Goal: Task Accomplishment & Management: Manage account settings

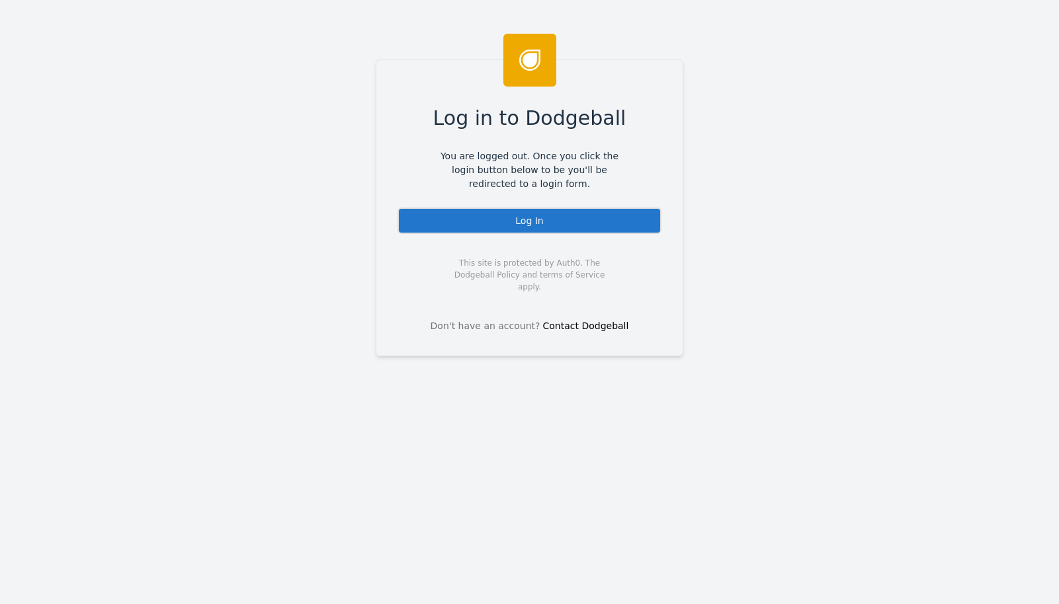
click at [431, 208] on div "Log in to Dodgeball You are logged out. Once you click the login button below t…" at bounding box center [530, 208] width 308 height 297
click at [431, 216] on div "Log In" at bounding box center [529, 221] width 264 height 26
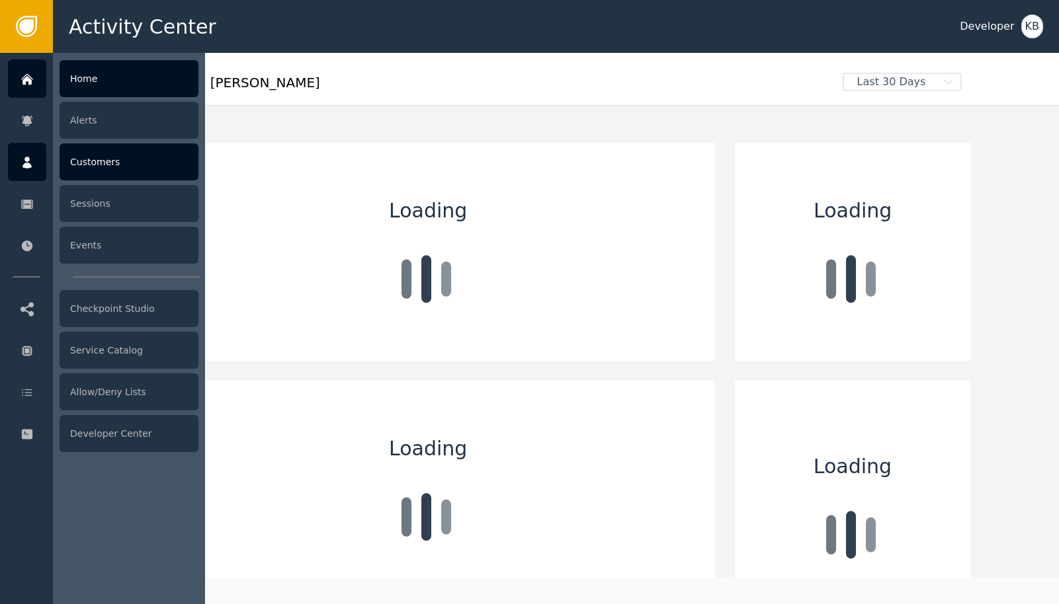
click at [41, 165] on div at bounding box center [27, 162] width 38 height 38
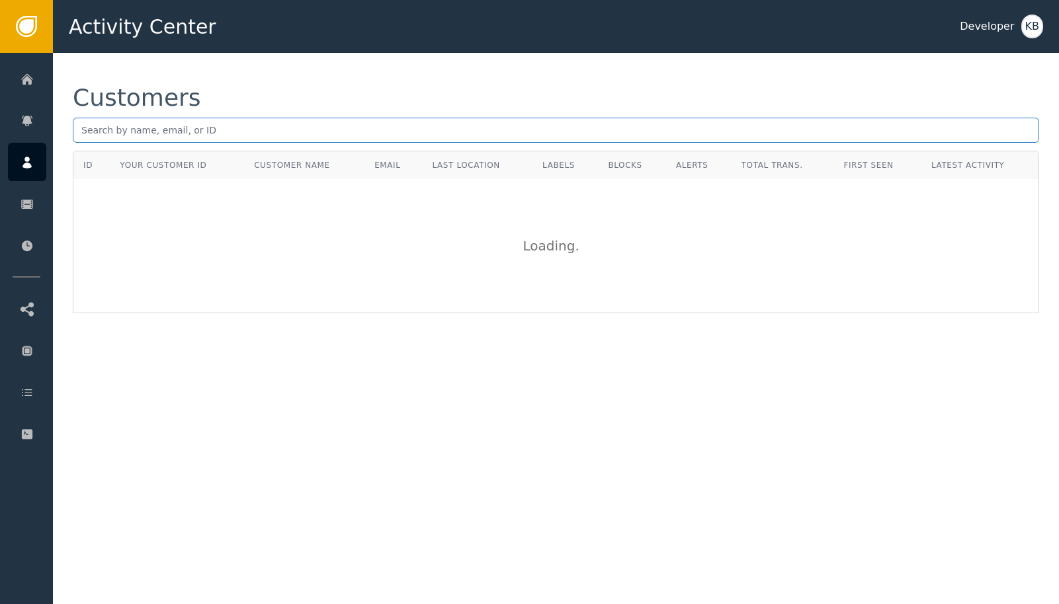
click at [241, 142] on input "text" at bounding box center [556, 130] width 966 height 25
paste input "[EMAIL_ADDRESS][DOMAIN_NAME]"
type input "[EMAIL_ADDRESS][DOMAIN_NAME]"
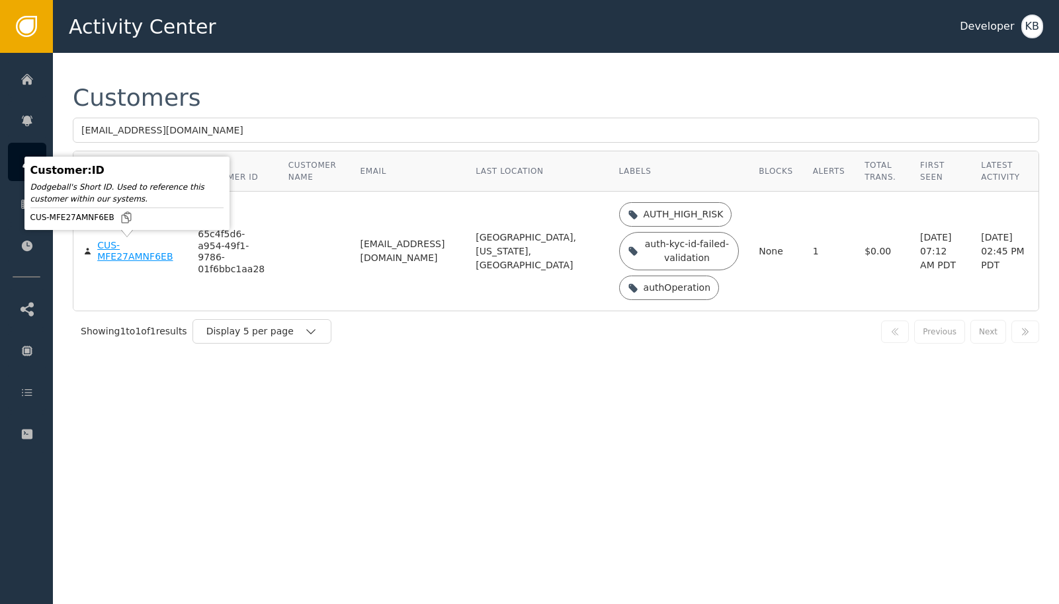
click at [110, 253] on div "CUS-MFE27AMNF6EB" at bounding box center [137, 251] width 81 height 23
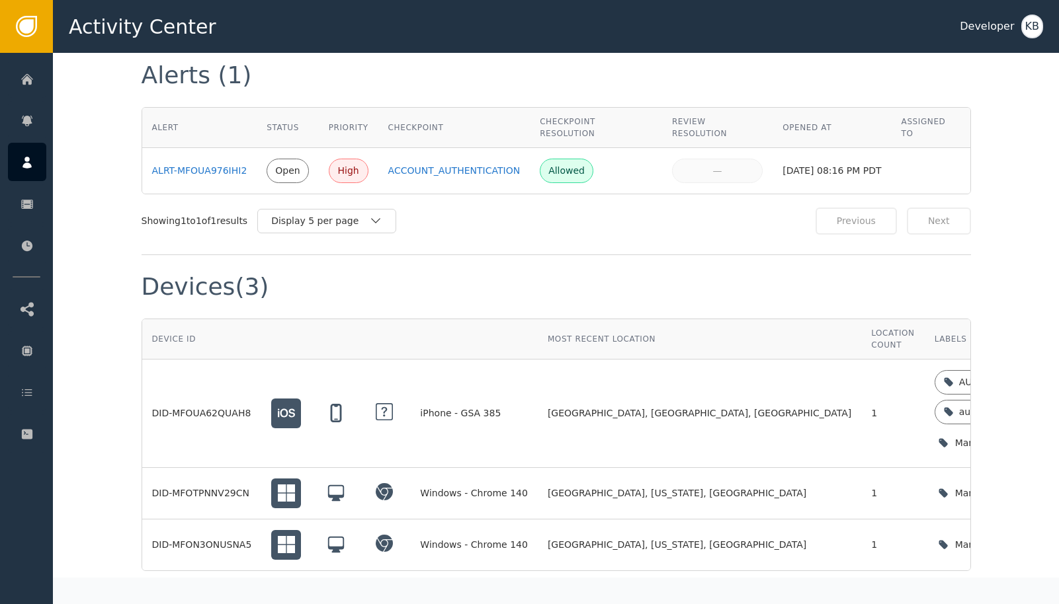
scroll to position [917, 0]
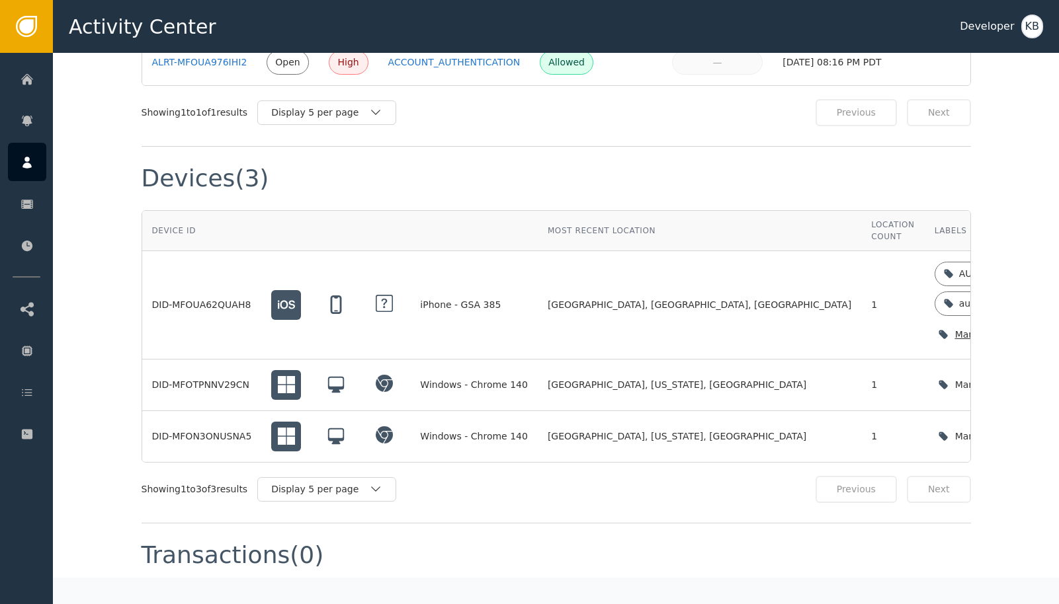
click at [1058, 328] on icon "button" at bounding box center [1071, 334] width 13 height 13
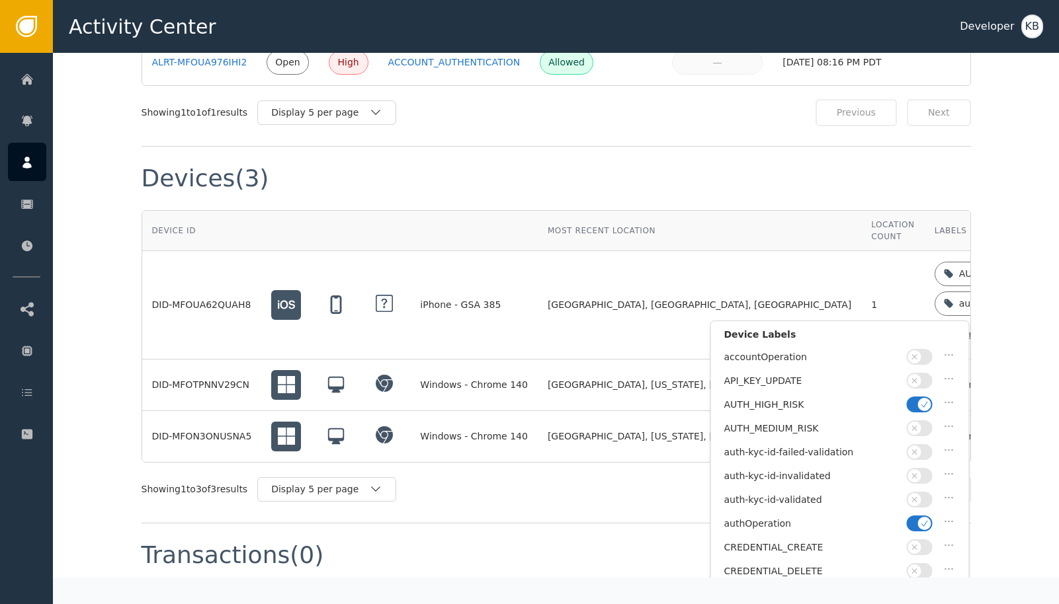
click at [933, 407] on div at bounding box center [921, 405] width 29 height 16
click at [924, 407] on icon "button" at bounding box center [924, 404] width 9 height 9
click at [924, 522] on icon "button" at bounding box center [924, 523] width 9 height 9
click at [923, 495] on button "button" at bounding box center [920, 500] width 26 height 16
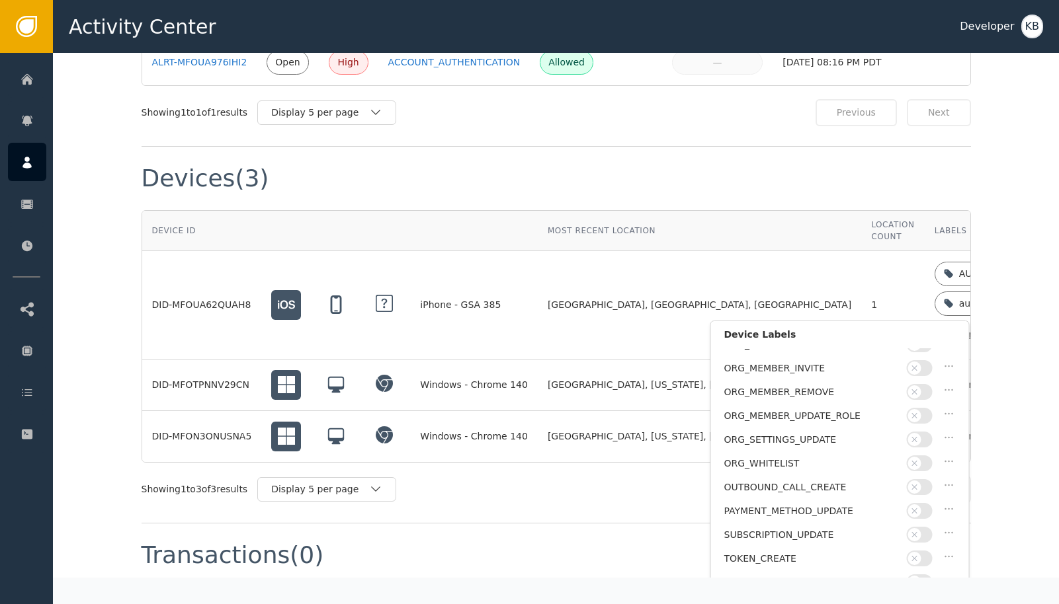
scroll to position [367, 0]
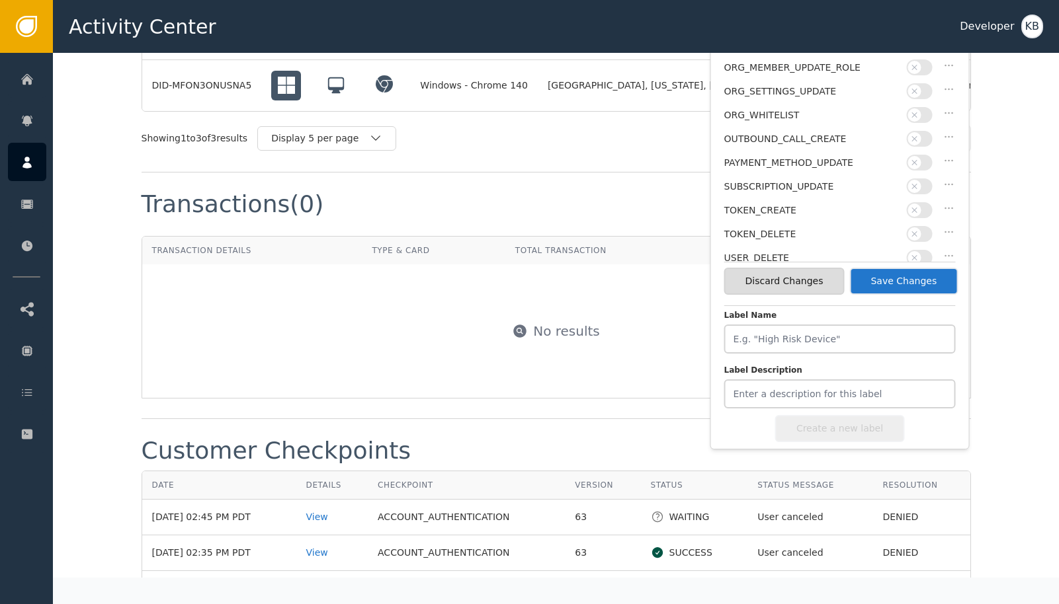
click at [908, 274] on button "Save Changes" at bounding box center [903, 281] width 108 height 27
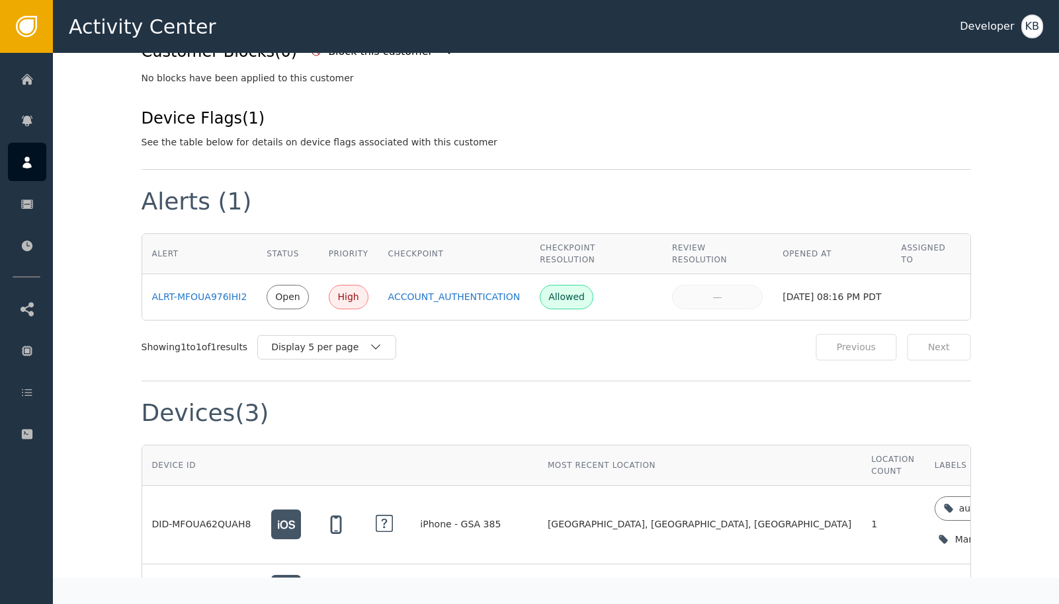
scroll to position [461, 0]
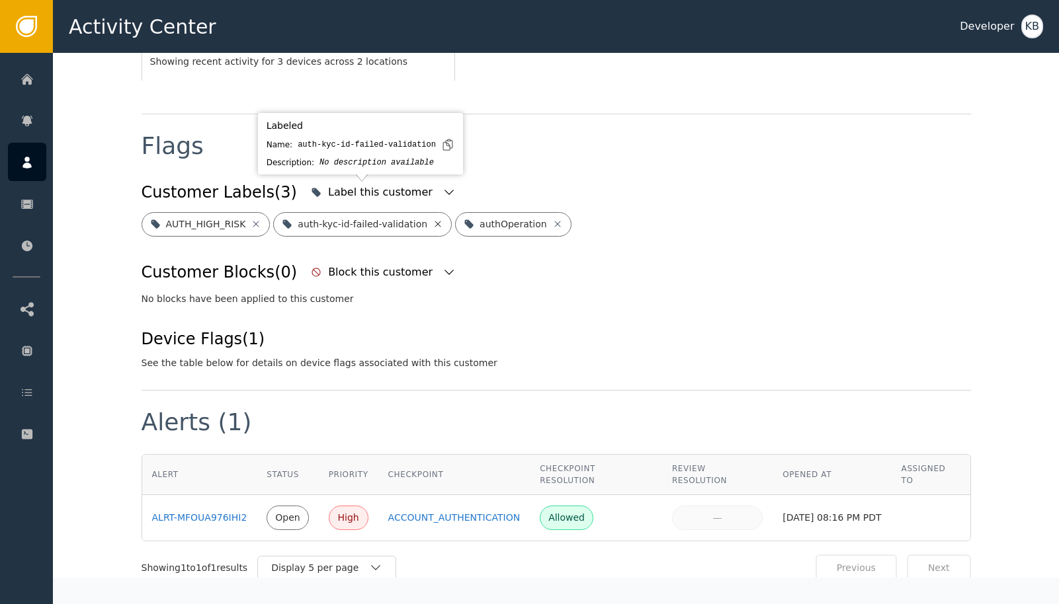
click at [435, 219] on icon at bounding box center [438, 224] width 11 height 11
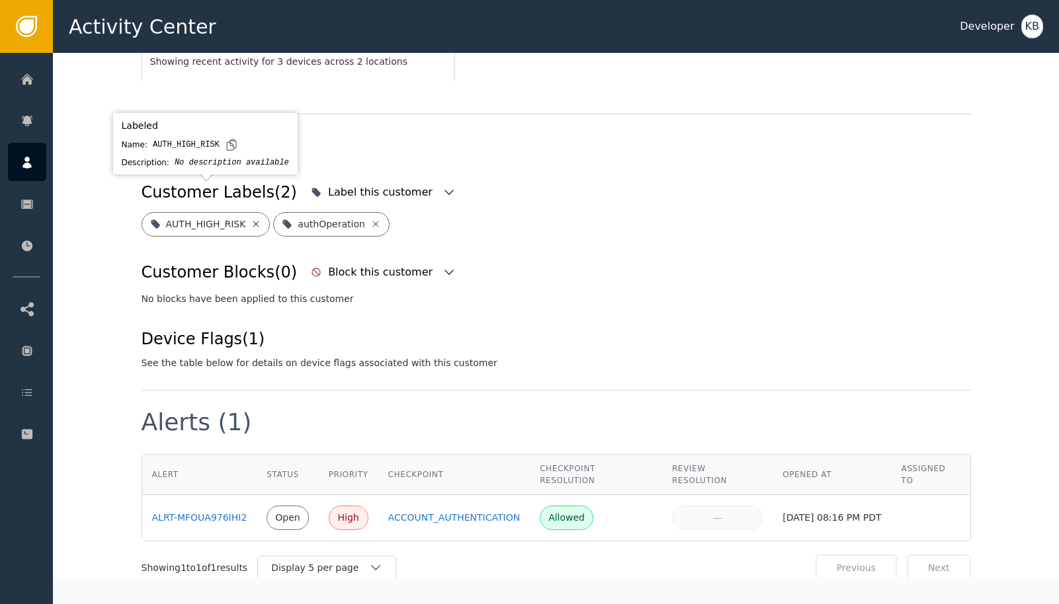
click at [257, 221] on icon at bounding box center [256, 224] width 6 height 6
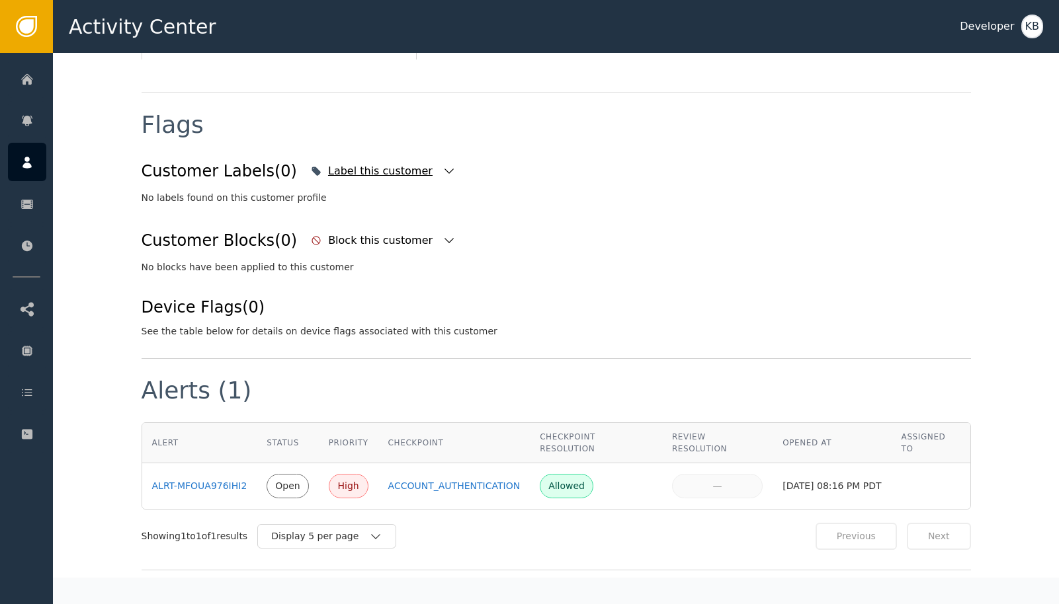
click at [442, 176] on icon "button" at bounding box center [448, 171] width 13 height 13
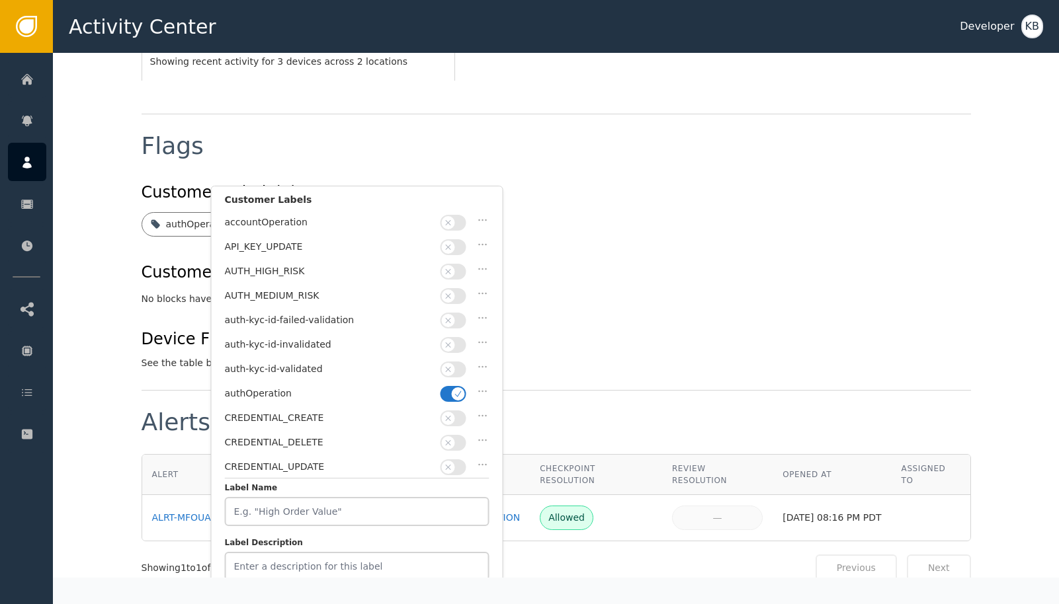
click at [421, 178] on div "Label this customer" at bounding box center [383, 192] width 151 height 29
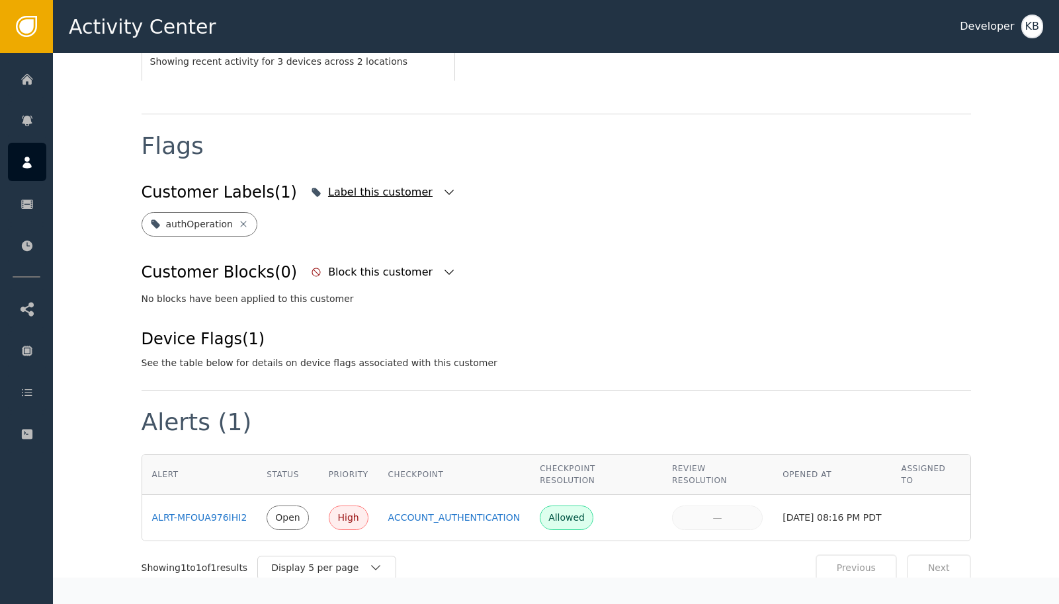
click at [421, 178] on div "Label this customer" at bounding box center [383, 192] width 151 height 29
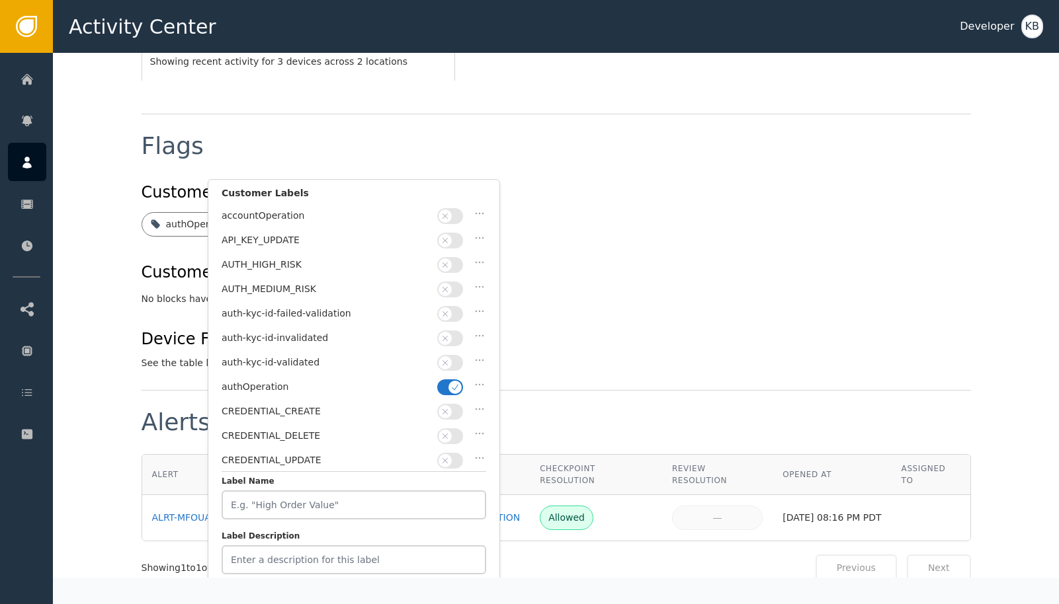
click at [448, 381] on span "button" at bounding box center [454, 387] width 13 height 13
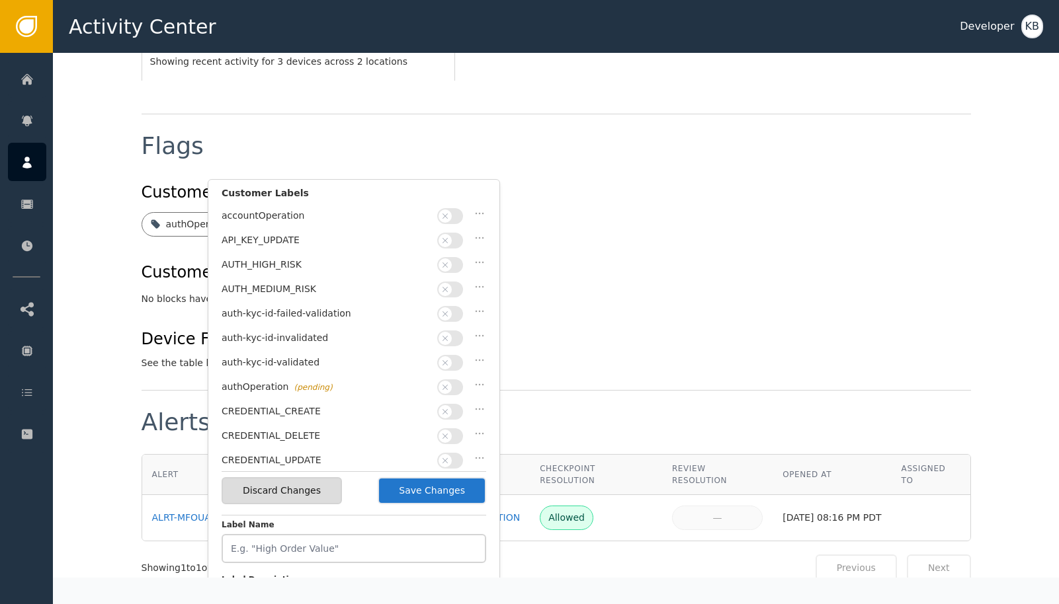
click at [448, 340] on span "button" at bounding box center [444, 338] width 13 height 13
click at [448, 335] on span "button" at bounding box center [454, 338] width 13 height 13
click at [448, 358] on icon "button" at bounding box center [444, 362] width 9 height 9
click at [438, 498] on button "Save Changes" at bounding box center [432, 491] width 108 height 27
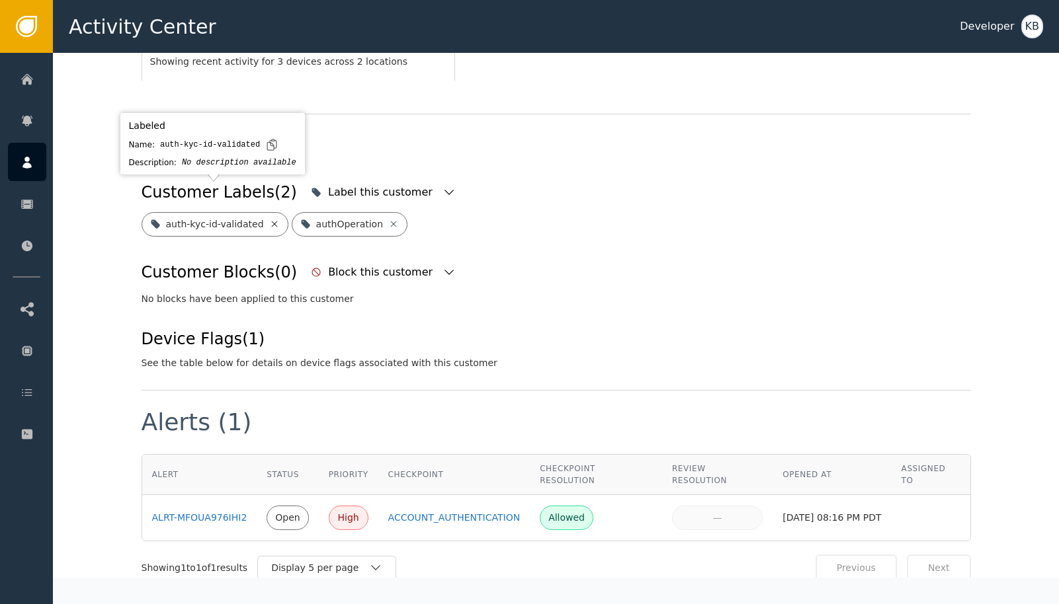
click at [274, 219] on icon at bounding box center [274, 224] width 11 height 11
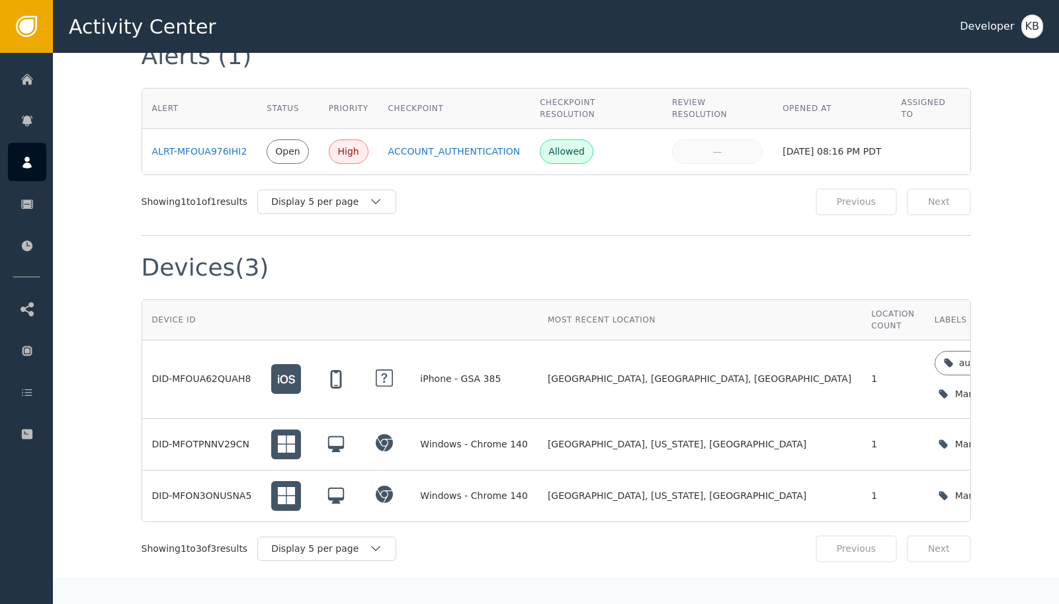
scroll to position [834, 0]
